Goal: Task Accomplishment & Management: Use online tool/utility

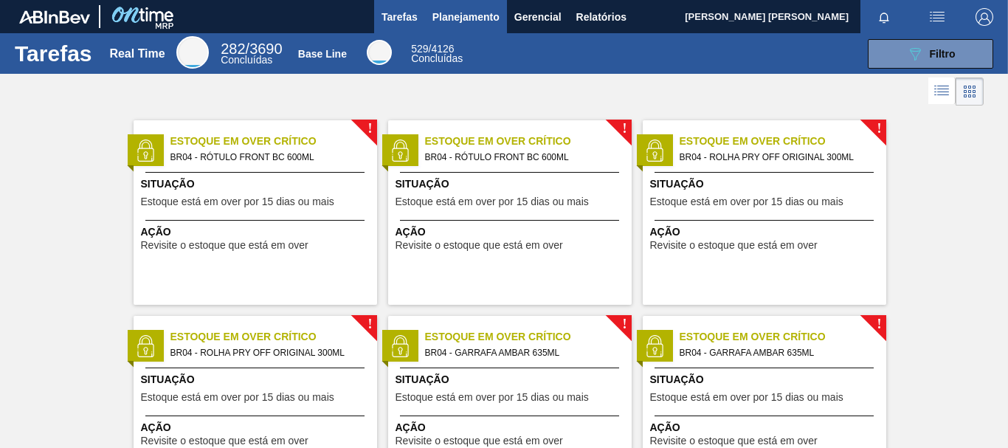
click at [467, 16] on span "Planejamento" at bounding box center [466, 17] width 67 height 18
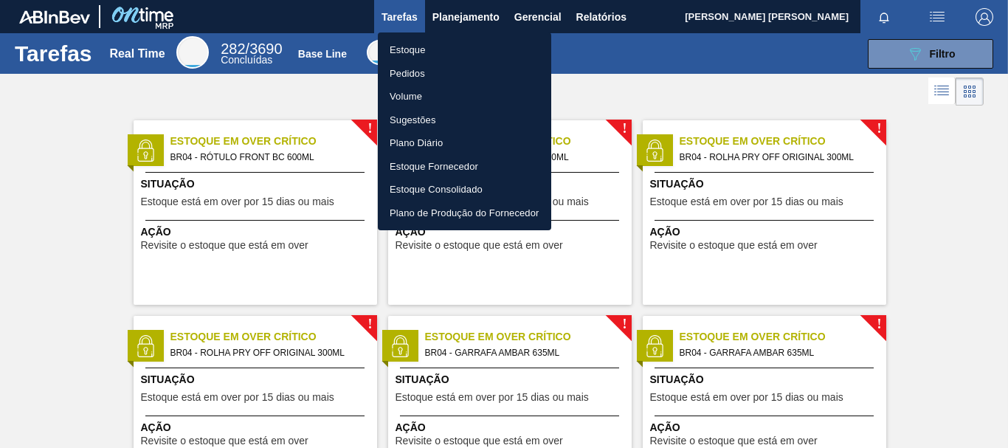
click at [894, 44] on div at bounding box center [504, 224] width 1008 height 448
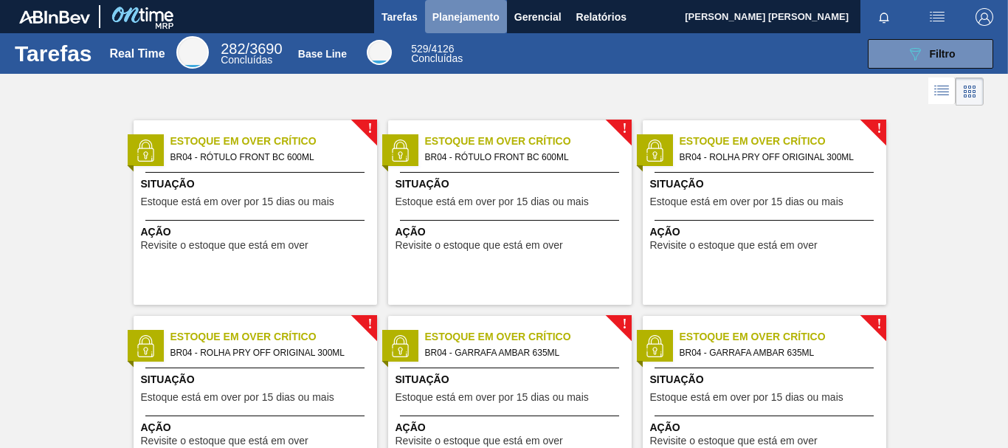
click at [472, 12] on span "Planejamento" at bounding box center [466, 17] width 67 height 18
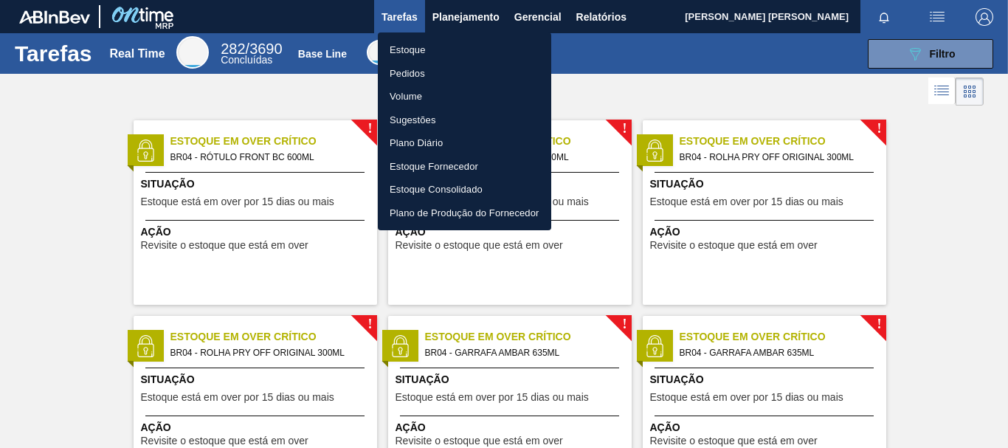
click at [419, 72] on li "Pedidos" at bounding box center [464, 74] width 173 height 24
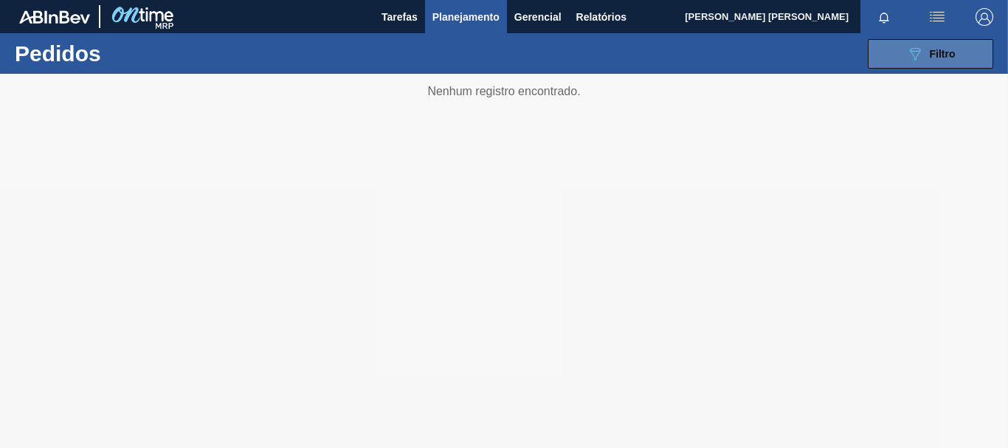
click at [918, 44] on button "089F7B8B-B2A5-4AFE-B5C0-19BA573D28AC Filtro" at bounding box center [930, 54] width 125 height 30
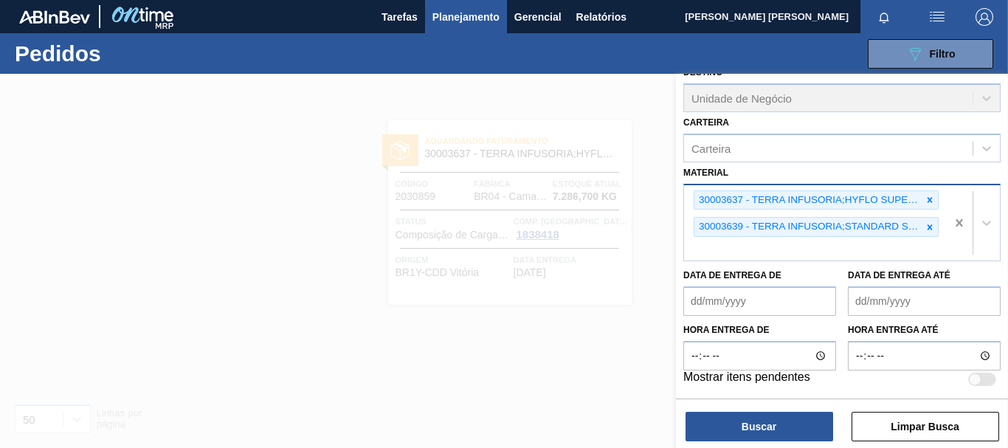
scroll to position [171, 0]
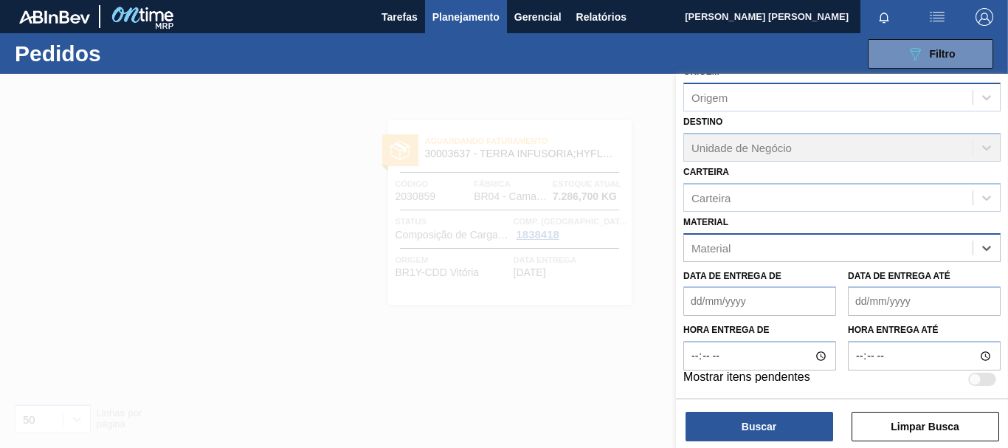
click at [735, 101] on div "Origem" at bounding box center [828, 97] width 289 height 21
type input "FOIL"
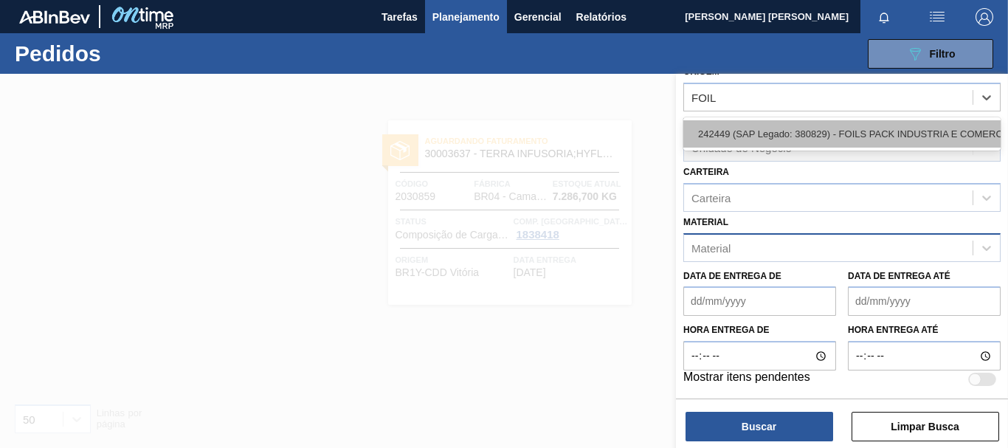
click at [771, 136] on div "242449 (SAP Legado: 380829) - FOILS PACK INDUSTRIA E COMERCIO" at bounding box center [842, 133] width 317 height 27
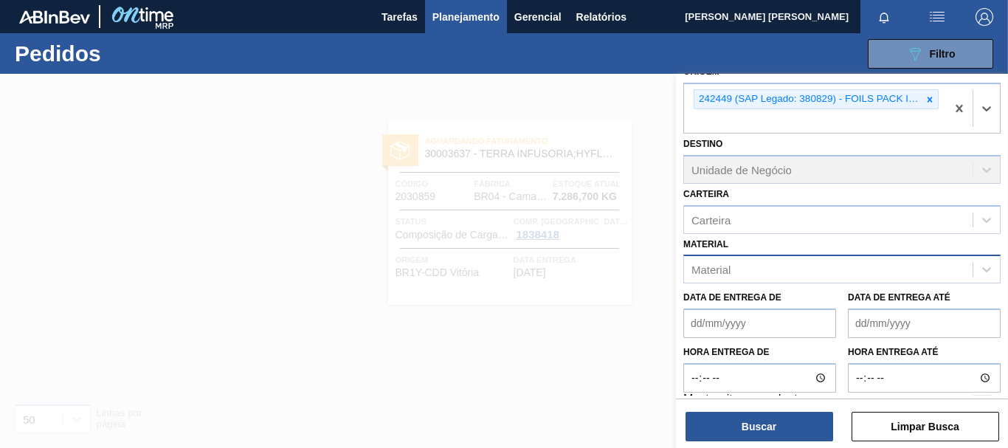
scroll to position [97, 0]
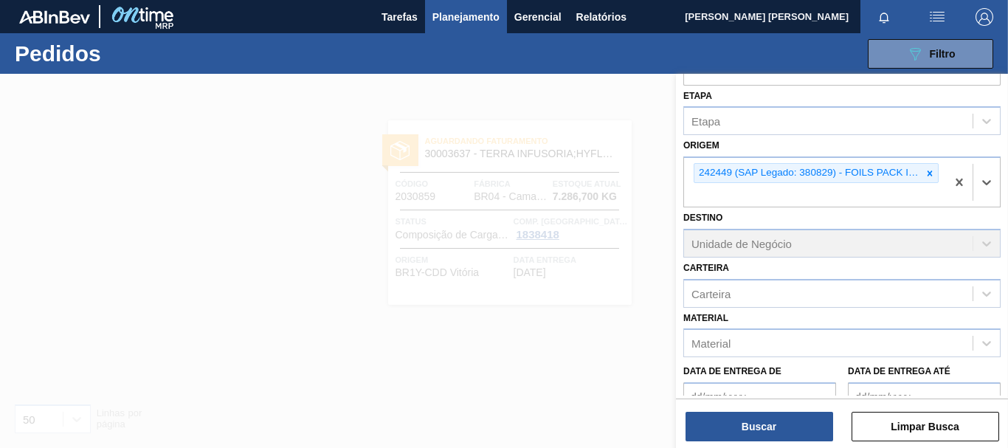
drag, startPoint x: 928, startPoint y: 176, endPoint x: 861, endPoint y: 199, distance: 71.2
click at [928, 175] on icon at bounding box center [930, 173] width 10 height 10
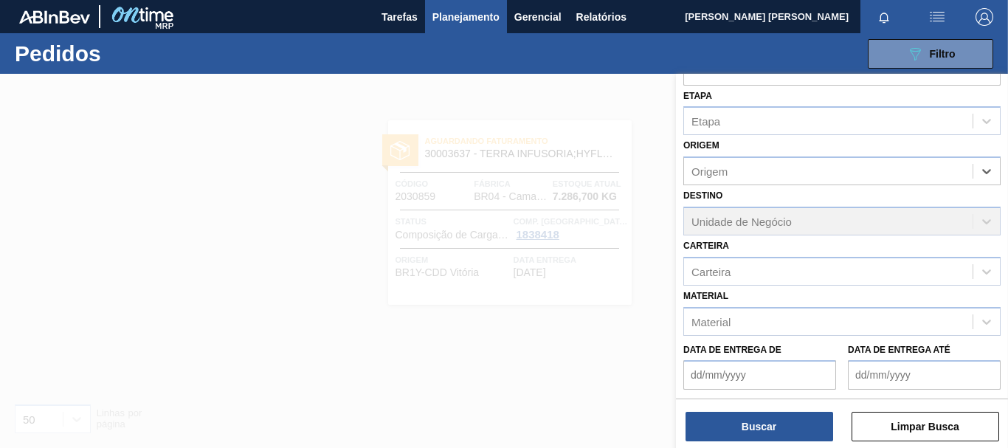
scroll to position [171, 0]
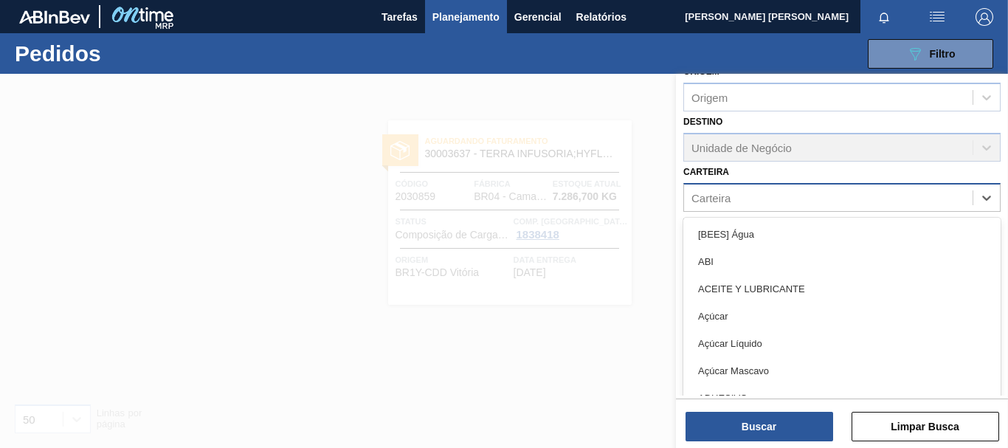
click at [701, 200] on div "Carteira" at bounding box center [711, 197] width 39 height 13
type input "G"
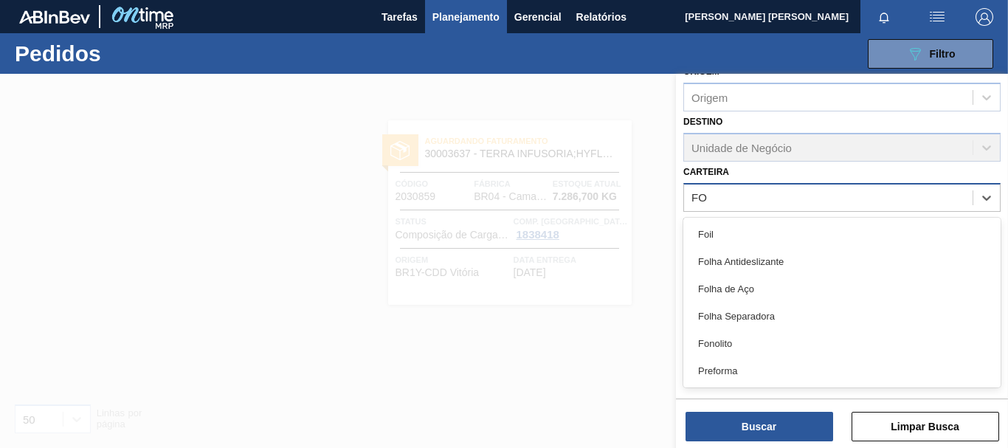
type input "FOI"
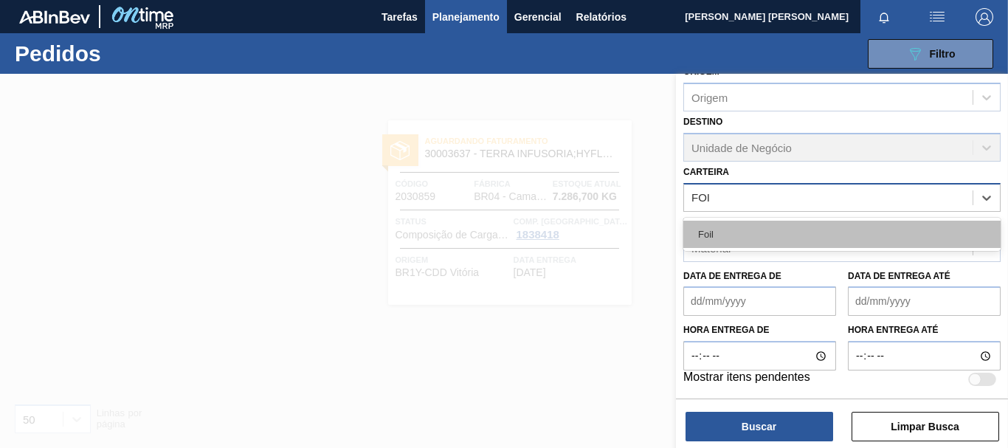
click at [706, 239] on div "Foil" at bounding box center [842, 234] width 317 height 27
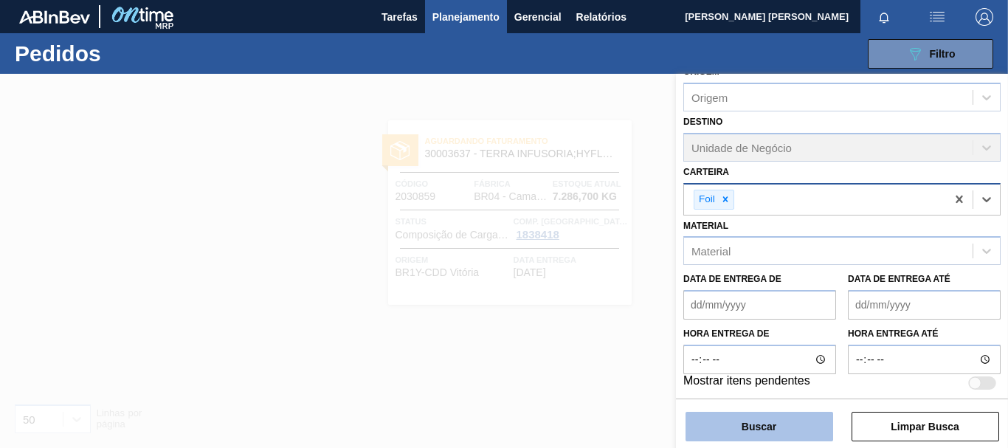
click at [771, 422] on button "Buscar" at bounding box center [760, 427] width 148 height 30
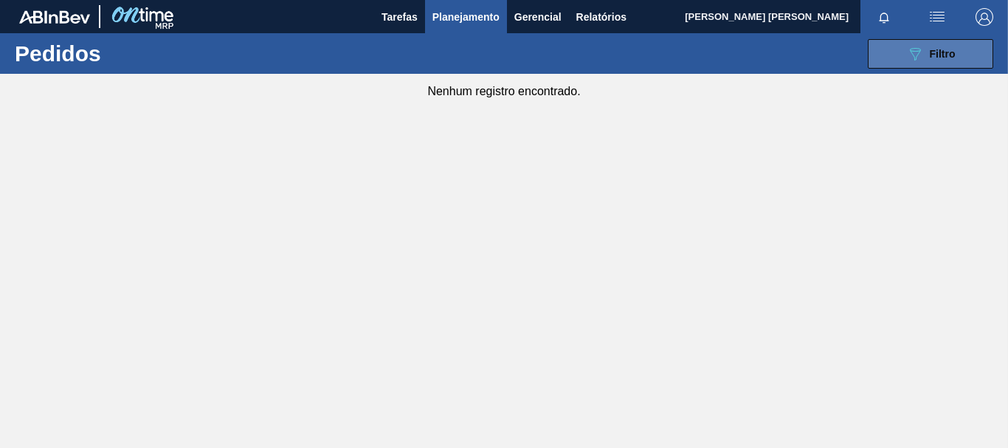
click at [915, 50] on icon "089F7B8B-B2A5-4AFE-B5C0-19BA573D28AC" at bounding box center [915, 54] width 18 height 18
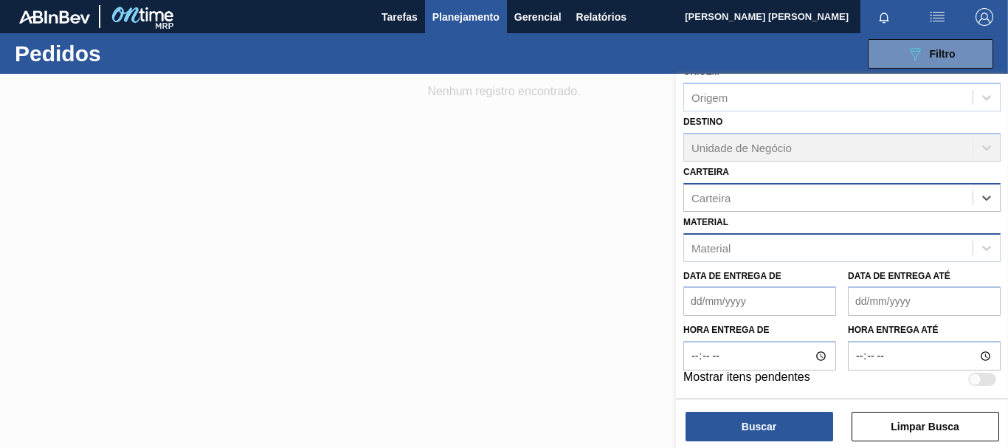
click at [769, 252] on div "Material" at bounding box center [828, 247] width 289 height 21
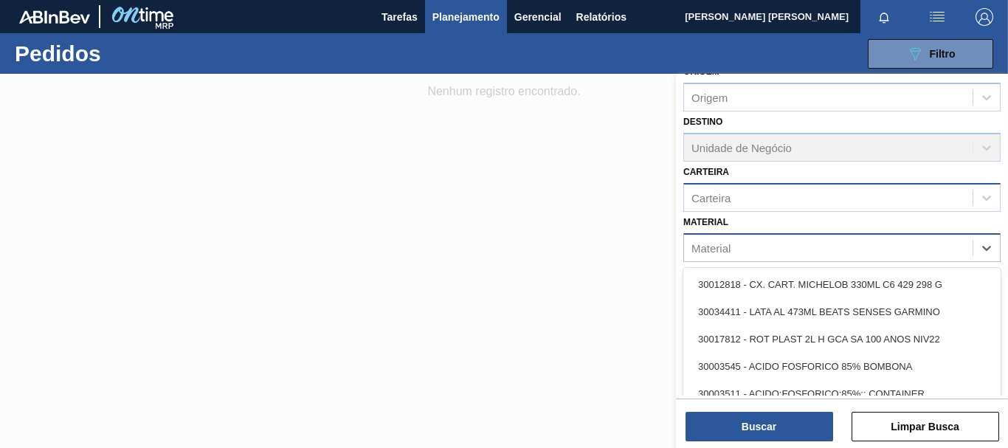
paste input "30030380"
type input "30030380"
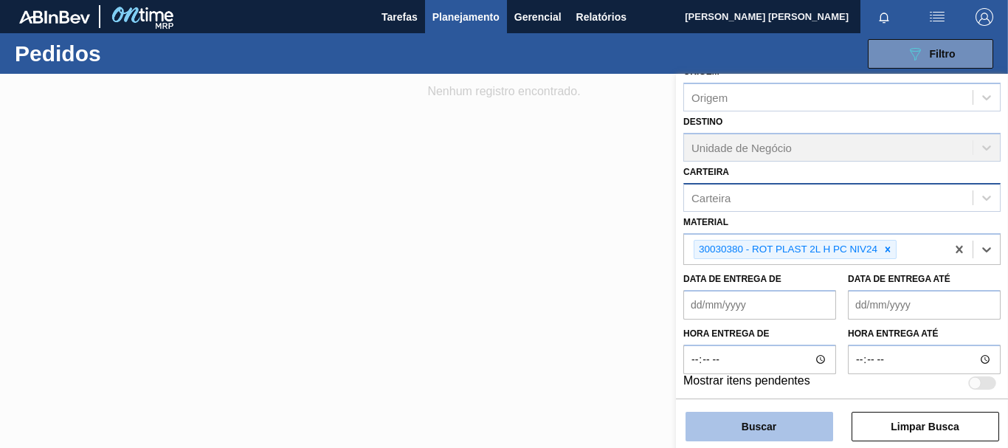
click at [763, 427] on button "Buscar" at bounding box center [760, 427] width 148 height 30
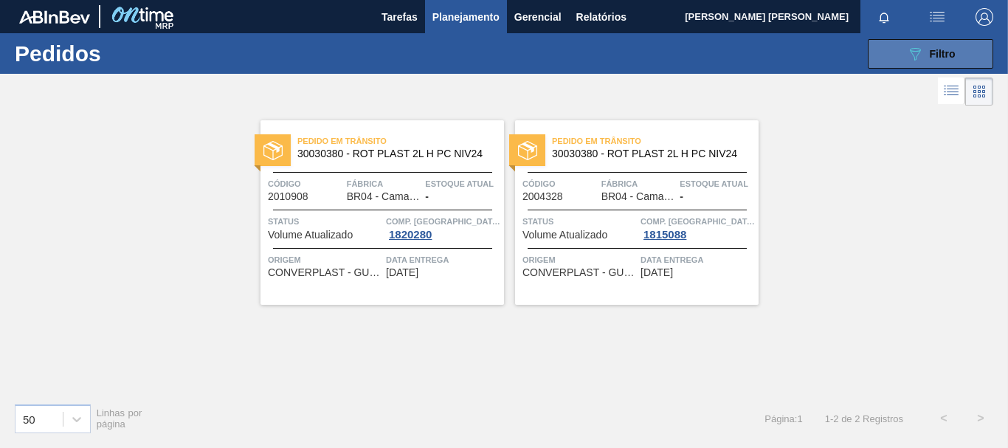
click at [938, 47] on div "089F7B8B-B2A5-4AFE-B5C0-19BA573D28AC Filtro" at bounding box center [930, 54] width 49 height 18
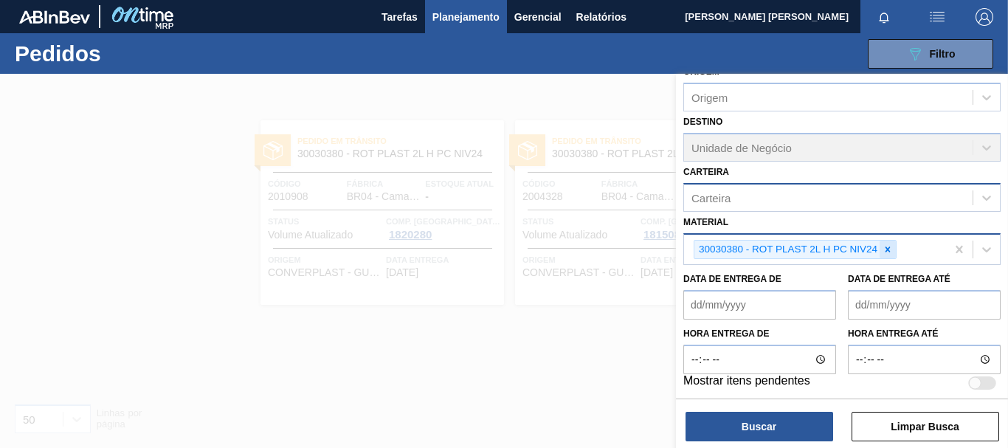
click at [892, 252] on icon at bounding box center [888, 249] width 10 height 10
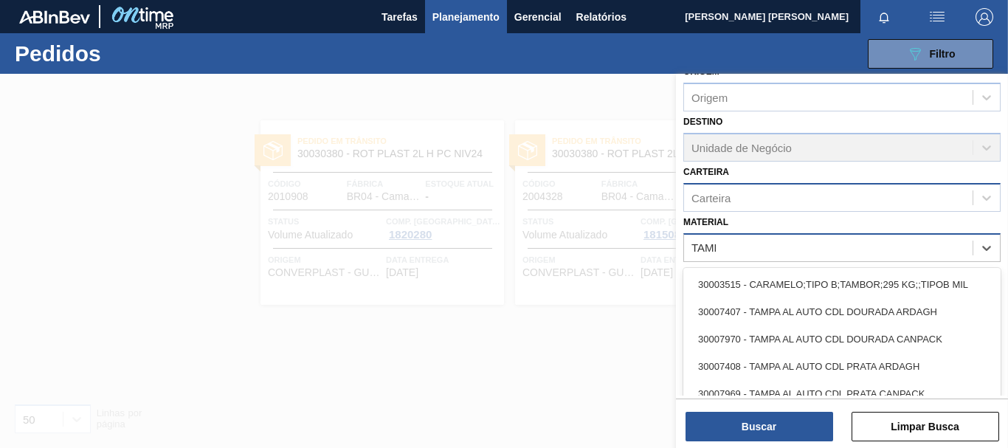
type input "[GEOGRAPHIC_DATA]"
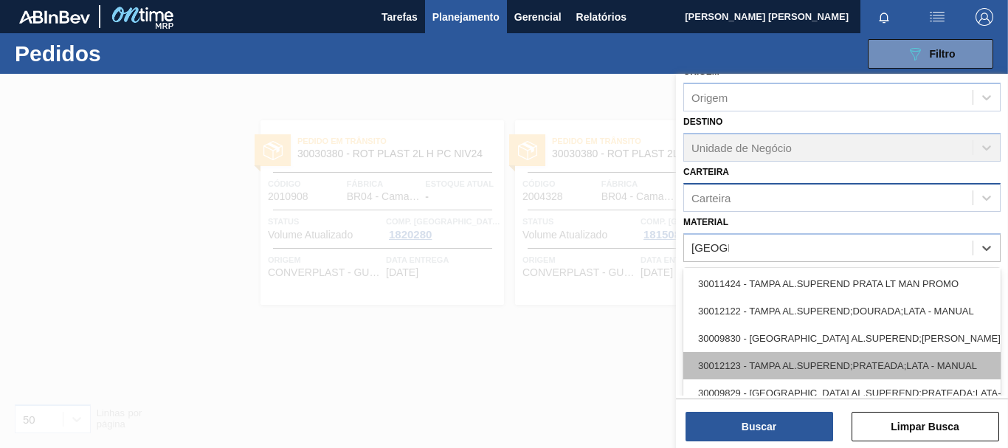
scroll to position [886, 0]
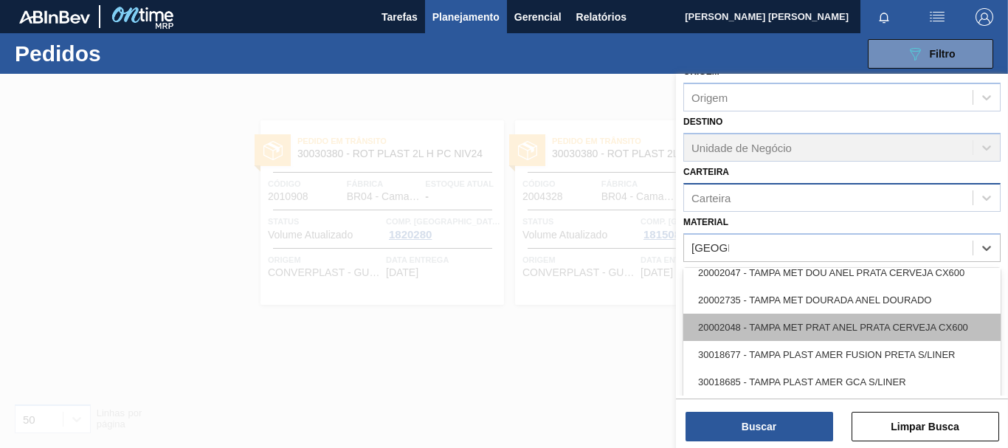
click at [856, 328] on div "20002048 - TAMPA MET PRAT ANEL PRATA CERVEJA CX600" at bounding box center [842, 327] width 317 height 27
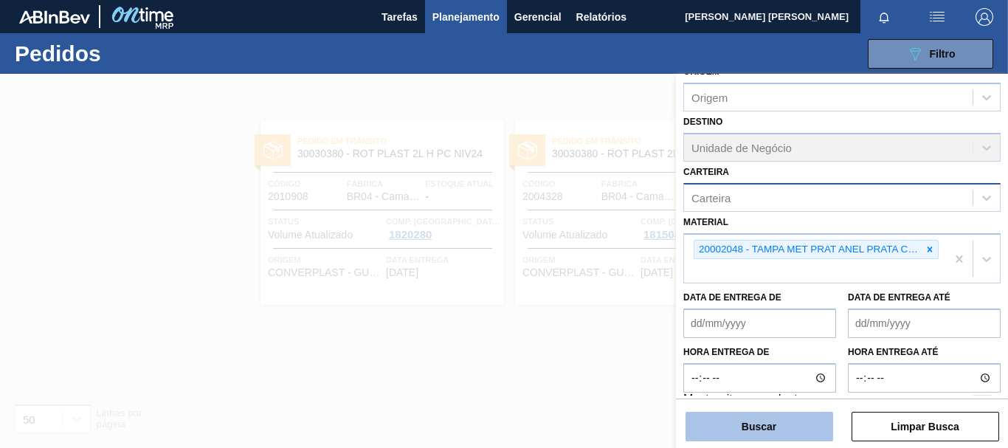
click at [802, 430] on button "Buscar" at bounding box center [760, 427] width 148 height 30
